Goal: Task Accomplishment & Management: Use online tool/utility

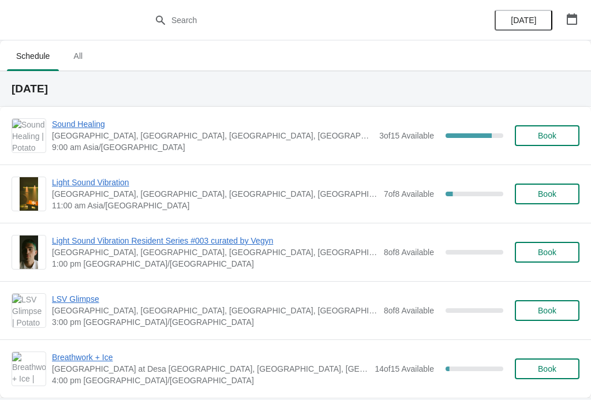
click at [81, 123] on span "Sound Healing" at bounding box center [212, 124] width 321 height 12
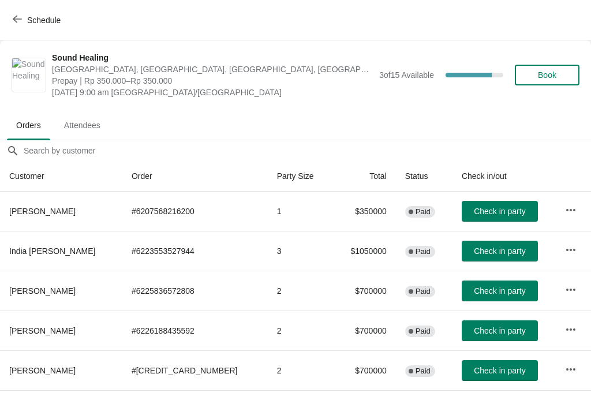
click at [565, 328] on icon "button" at bounding box center [571, 330] width 12 height 12
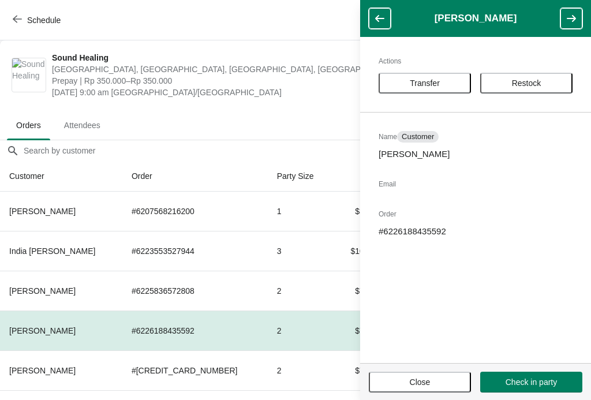
click at [535, 91] on button "Restock" at bounding box center [526, 83] width 92 height 21
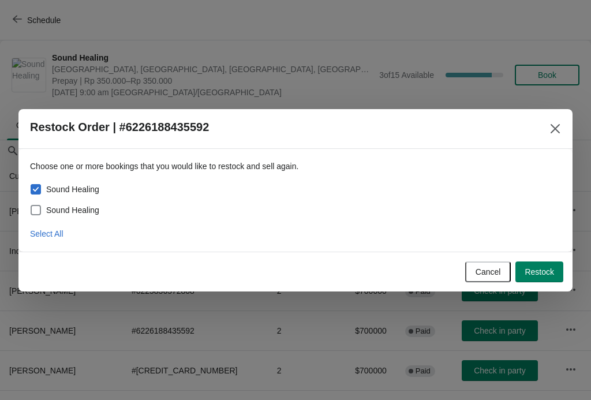
click at [538, 274] on span "Restock" at bounding box center [539, 271] width 29 height 9
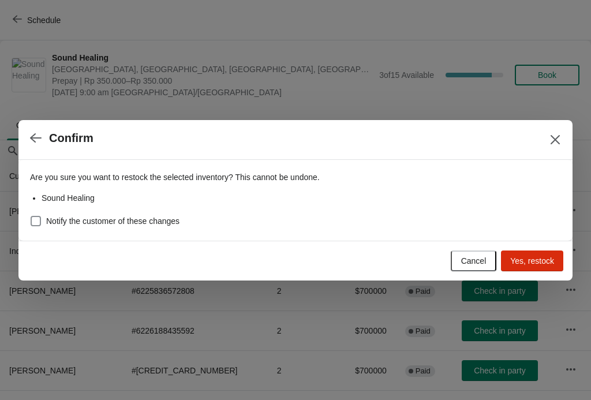
click at [530, 260] on span "Yes, restock" at bounding box center [532, 260] width 44 height 9
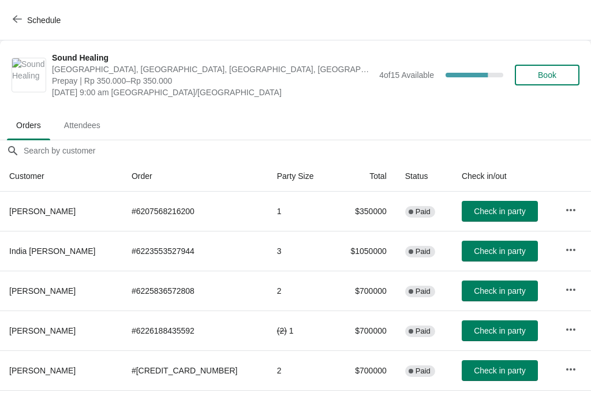
click at [25, 24] on span "Schedule" at bounding box center [38, 19] width 46 height 11
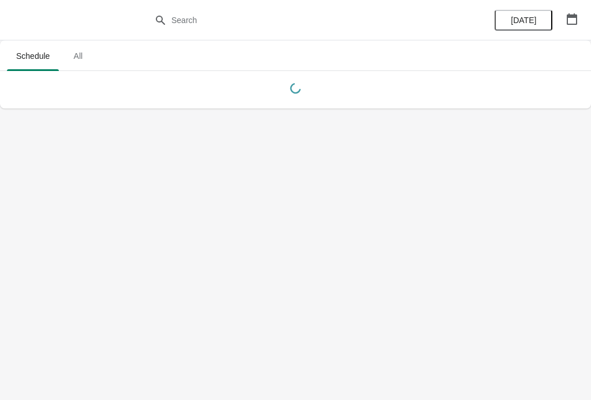
click at [34, 25] on div at bounding box center [295, 20] width 591 height 40
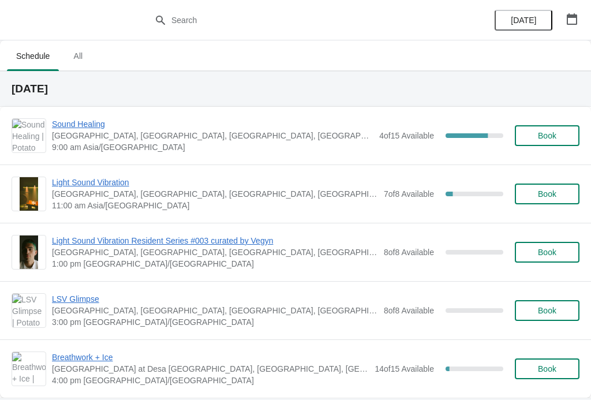
click at [239, 396] on div "Breathwork + Ice [GEOGRAPHIC_DATA] at [GEOGRAPHIC_DATA], [GEOGRAPHIC_DATA], [GE…" at bounding box center [295, 368] width 591 height 58
click at [72, 121] on span "Sound Healing" at bounding box center [212, 124] width 321 height 12
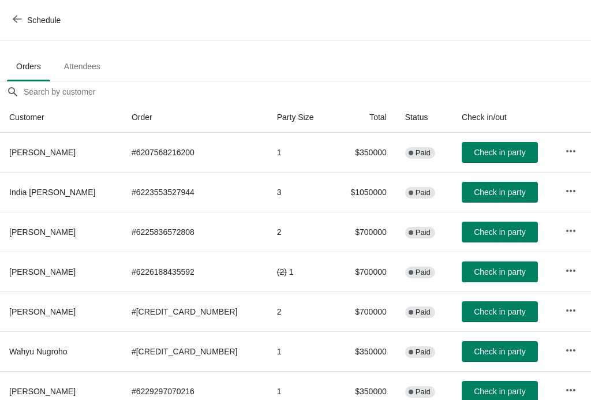
scroll to position [61, 0]
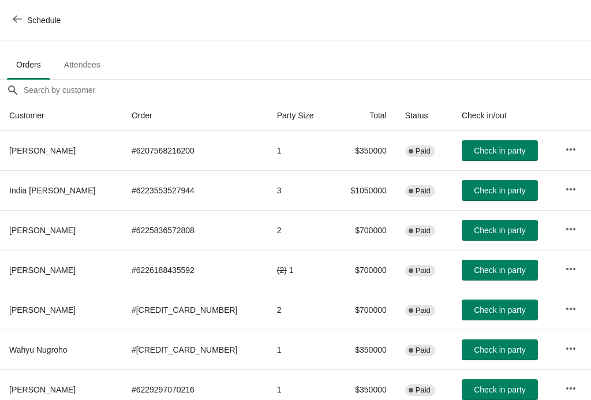
click at [485, 190] on span "Check in party" at bounding box center [499, 190] width 51 height 9
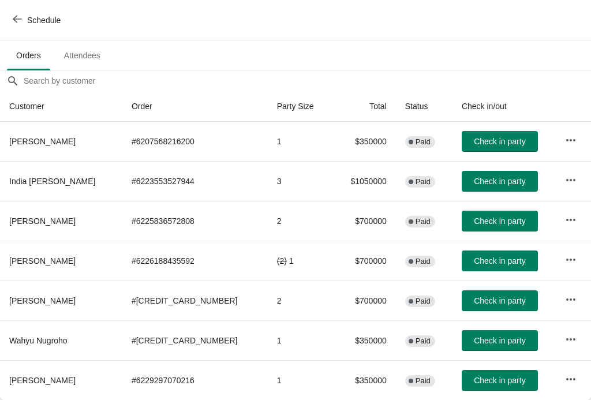
scroll to position [70, 0]
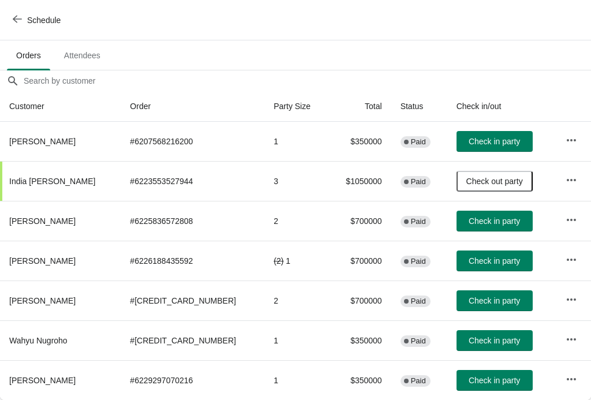
click at [486, 339] on span "Check in party" at bounding box center [494, 340] width 51 height 9
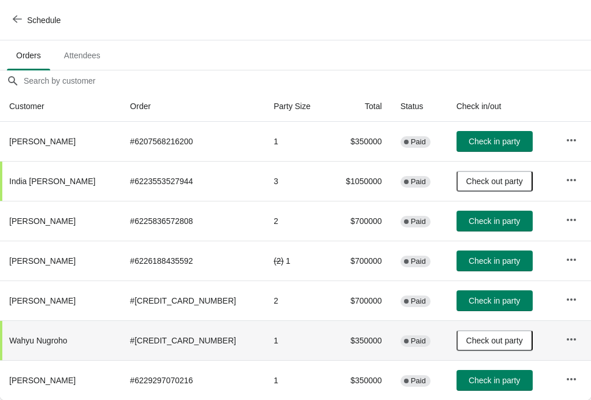
click at [488, 296] on span "Check in party" at bounding box center [494, 300] width 51 height 9
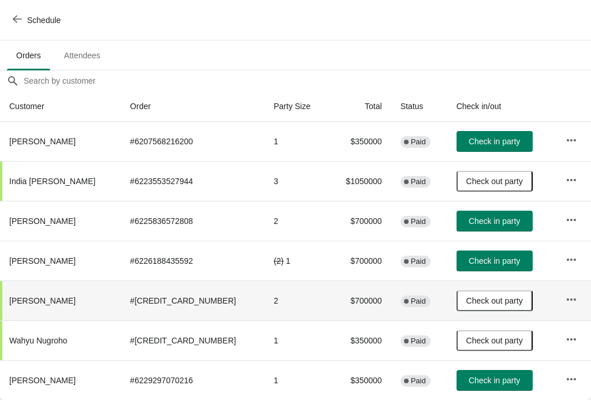
click at [475, 219] on span "Check in party" at bounding box center [494, 220] width 51 height 9
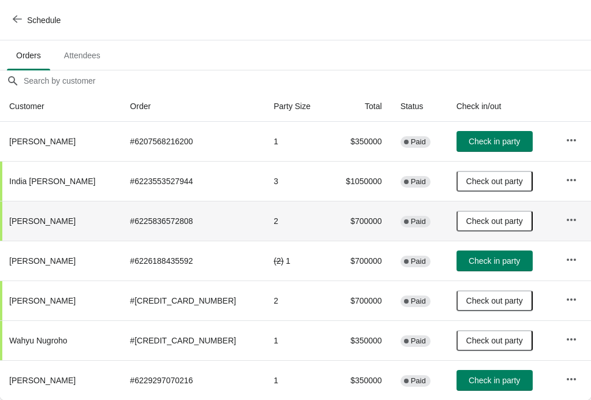
click at [476, 137] on span "Check in party" at bounding box center [494, 141] width 51 height 9
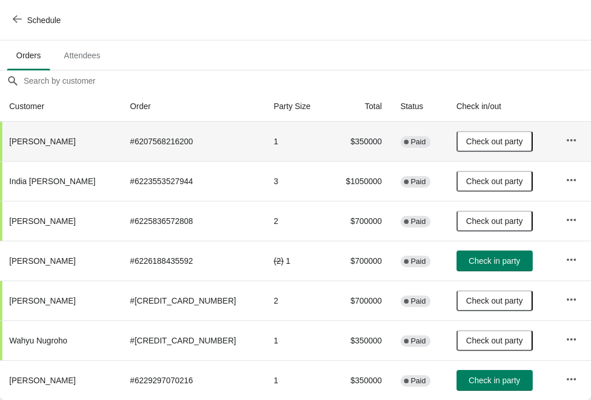
click at [482, 380] on span "Check in party" at bounding box center [494, 380] width 51 height 9
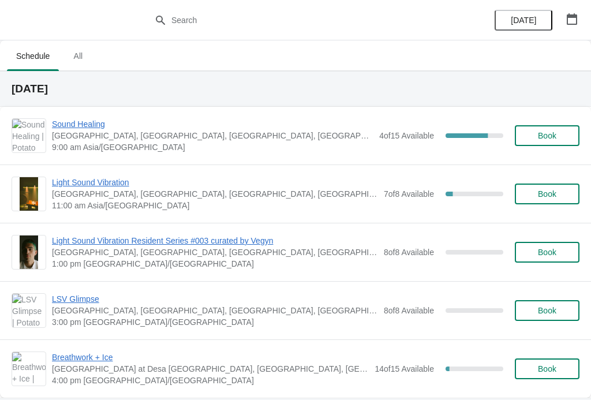
click at [83, 122] on span "Sound Healing" at bounding box center [212, 124] width 321 height 12
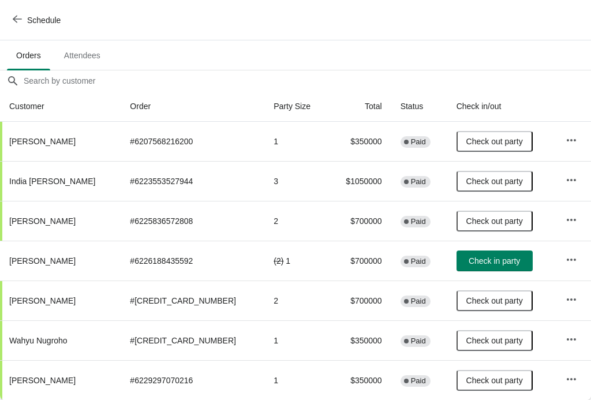
scroll to position [70, 0]
